Goal: Task Accomplishment & Management: Complete application form

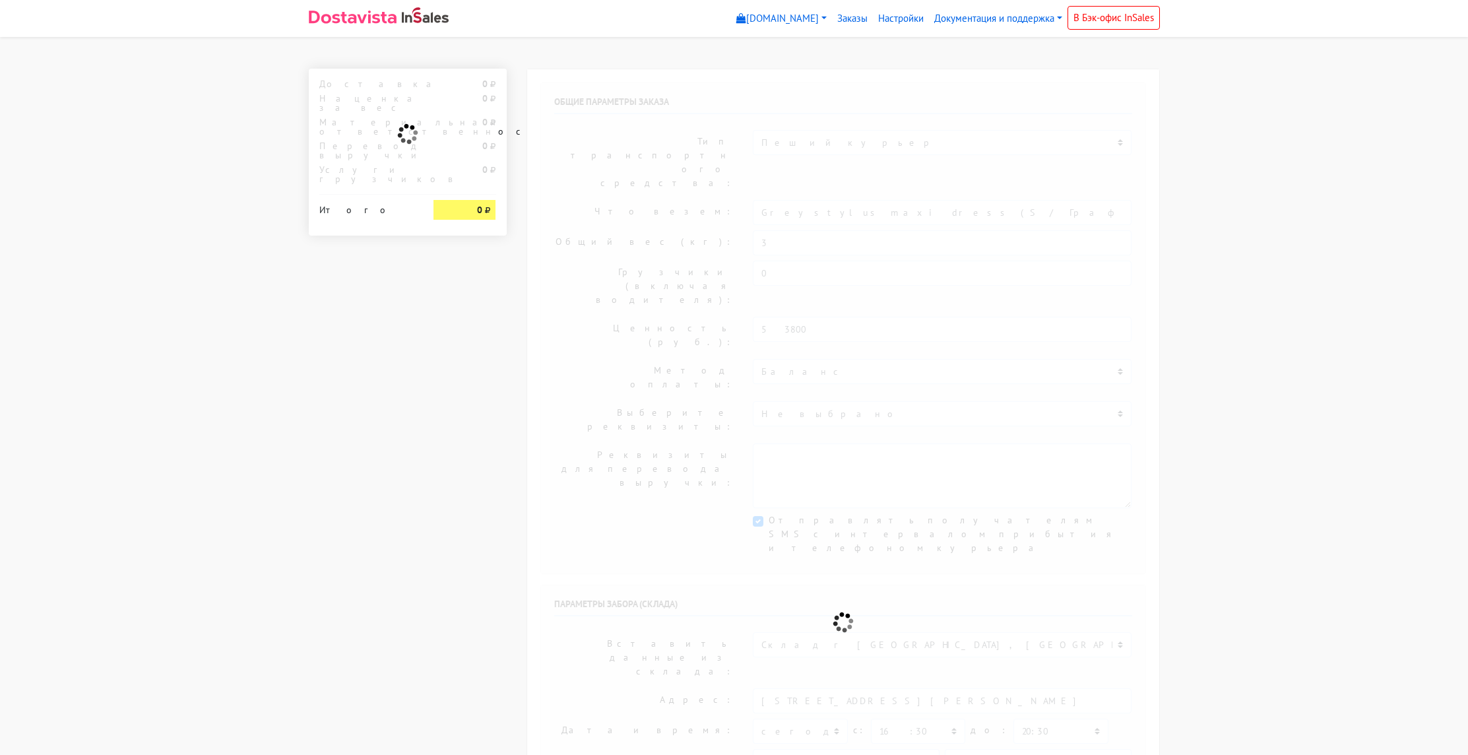
select select "12:00"
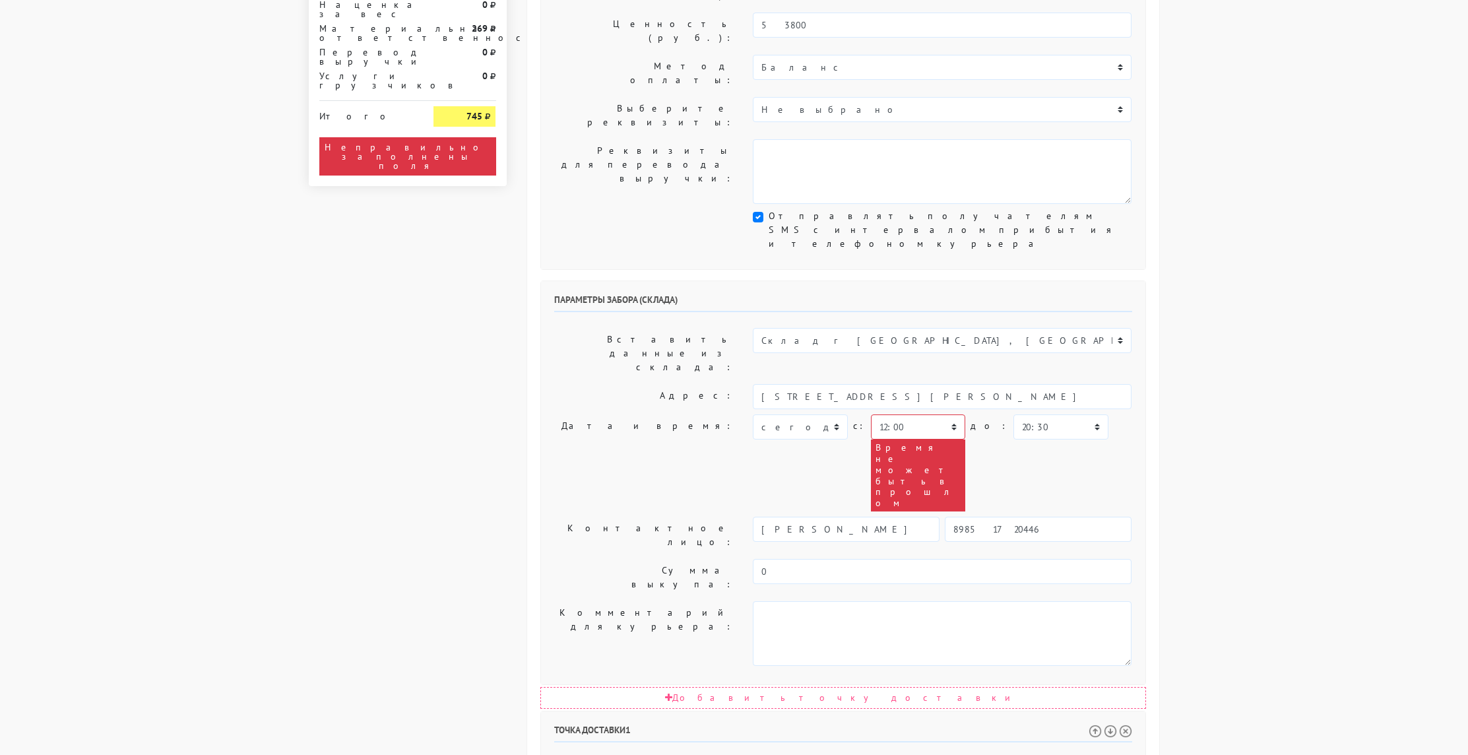
scroll to position [304, 0]
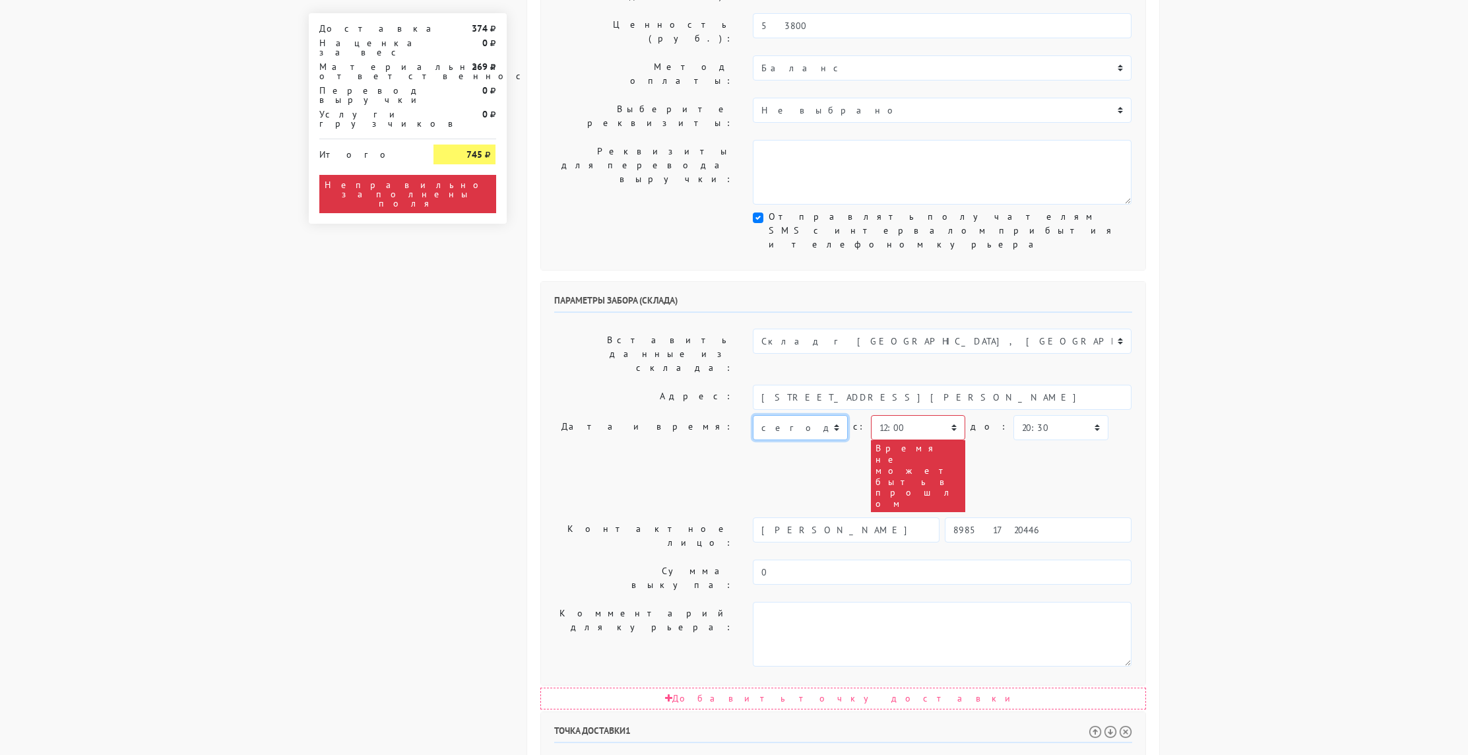
click at [821, 415] on select "[DATE] [DATE] [DATE] [DATE] [DATE] [DATE] [DATE] [DATE] [DATE]" at bounding box center [800, 427] width 94 height 25
select select "[DATE]"
click at [753, 415] on select "[DATE] [DATE] [DATE] [DATE] [DATE] [DATE] [DATE] [DATE] [DATE]" at bounding box center [800, 427] width 94 height 25
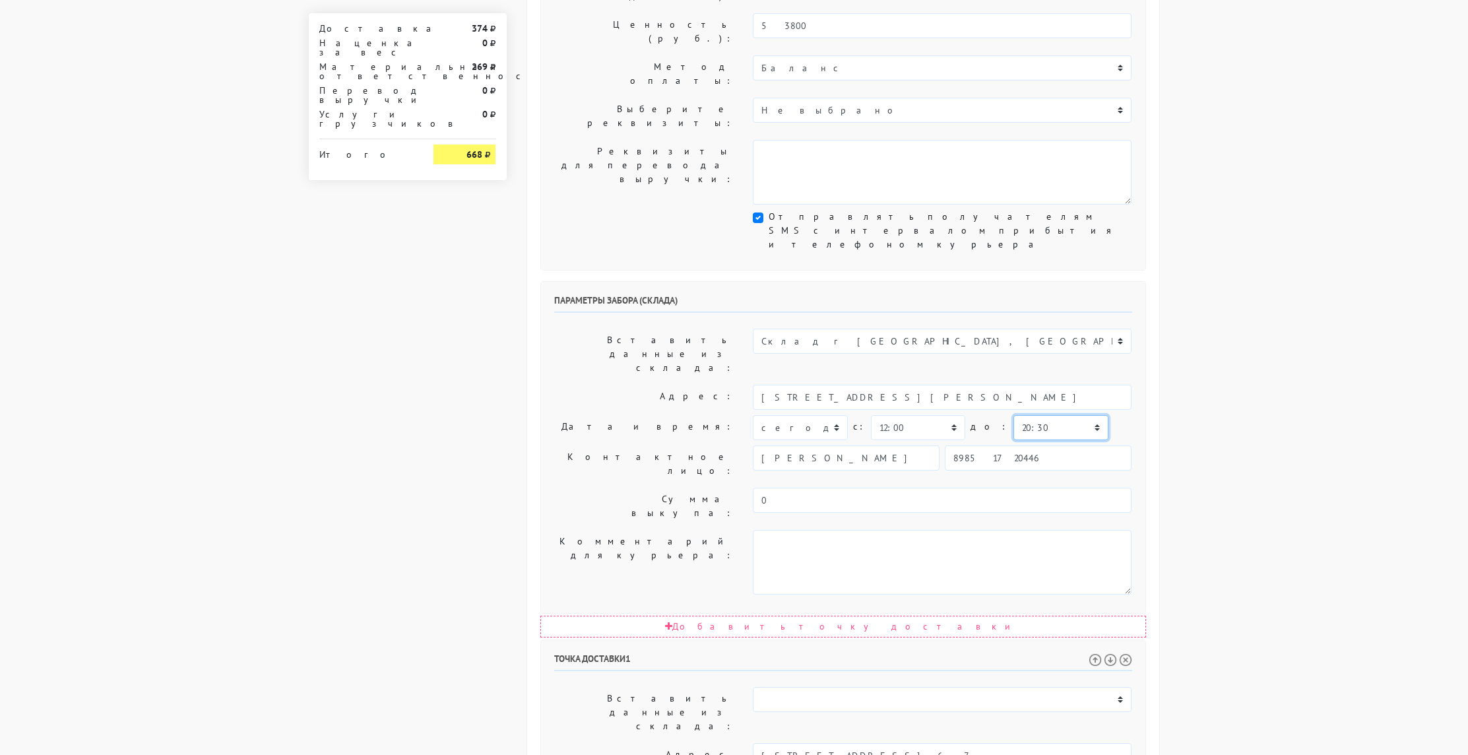
click at [1045, 415] on select "00:00 00:30 01:00 01:30 02:00 02:30 03:00 03:30 04:00 04:30 05:00 05:30 06:00 0…" at bounding box center [1061, 427] width 94 height 25
select select "15:00"
click at [1014, 415] on select "00:00 00:30 01:00 01:30 02:00 02:30 03:00 03:30 04:00 04:30 05:00 05:30 06:00 0…" at bounding box center [1061, 427] width 94 height 25
click at [889, 415] on select "00:00 00:30 01:00 01:30 02:00 02:30 03:00 03:30 04:00 04:30 05:00 05:30 06:00 0…" at bounding box center [918, 427] width 94 height 25
select select "14:00"
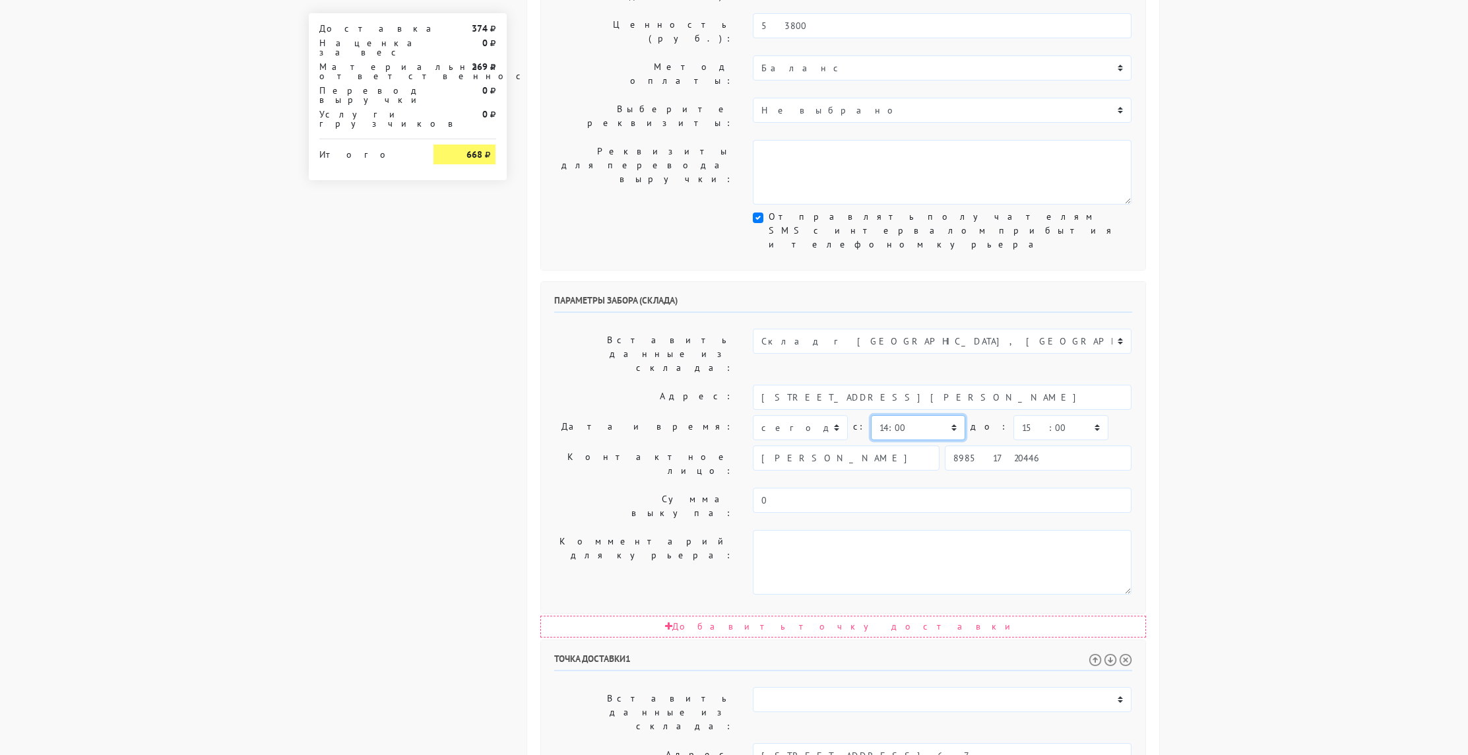
click at [871, 415] on select "00:00 00:30 01:00 01:30 02:00 02:30 03:00 03:30 04:00 04:30 05:00 05:30 06:00 0…" at bounding box center [918, 427] width 94 height 25
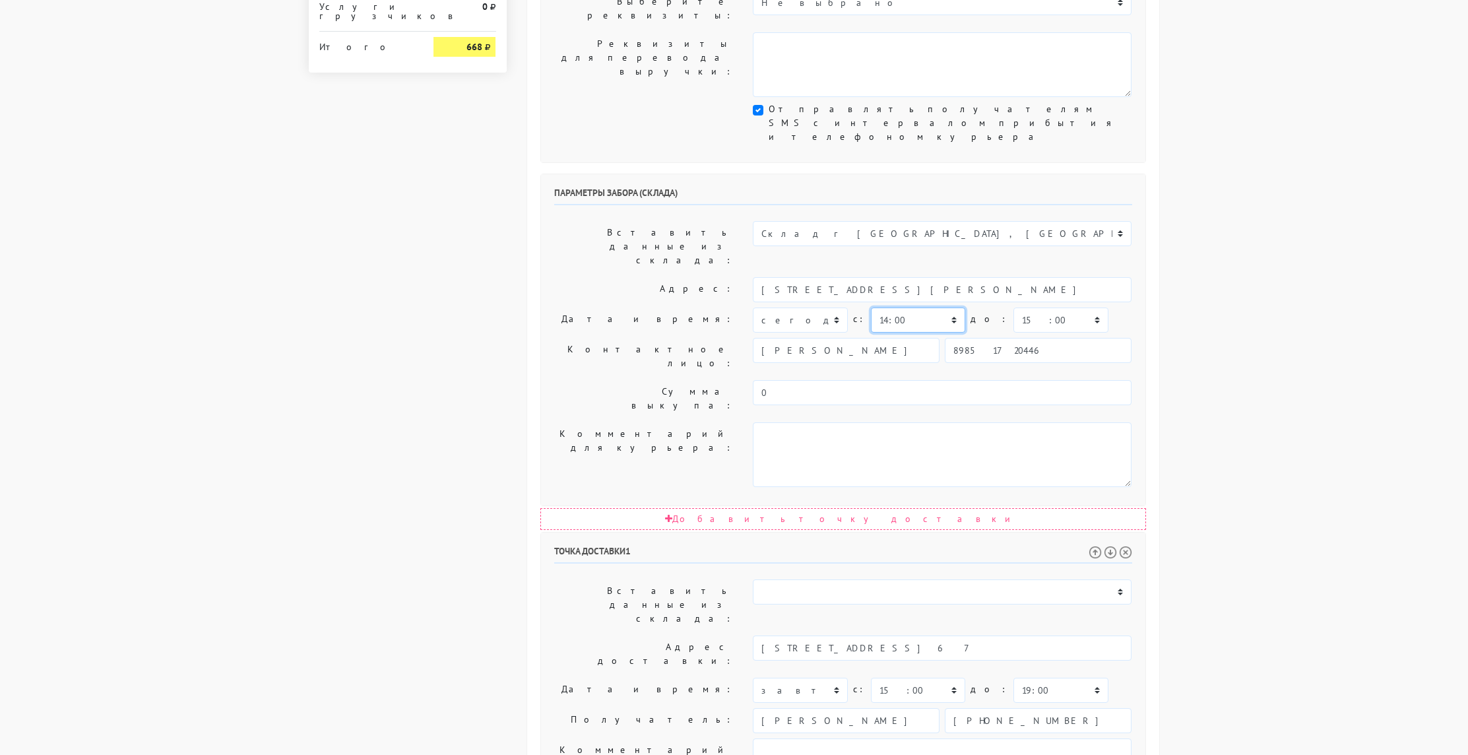
scroll to position [414, 0]
